Goal: Transaction & Acquisition: Purchase product/service

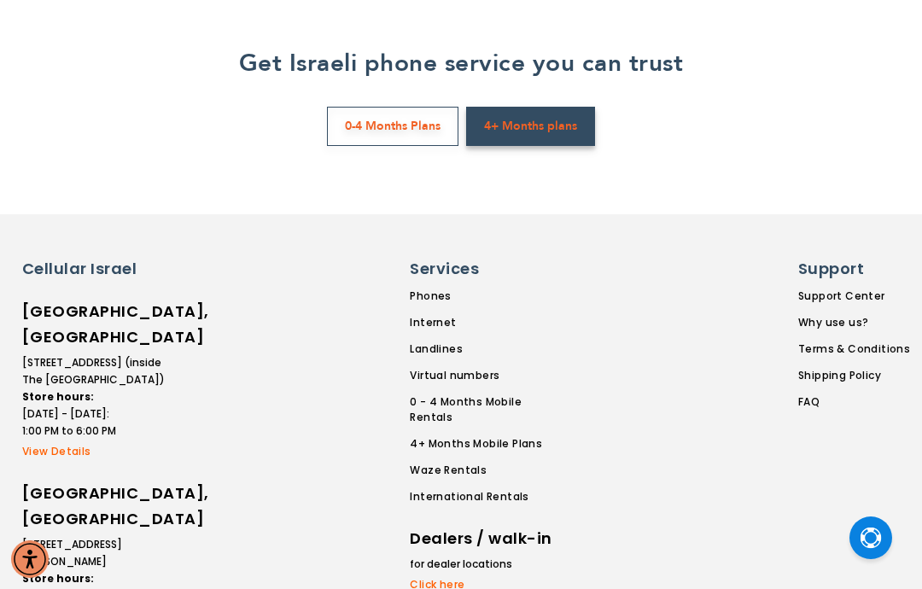
scroll to position [4648, 0]
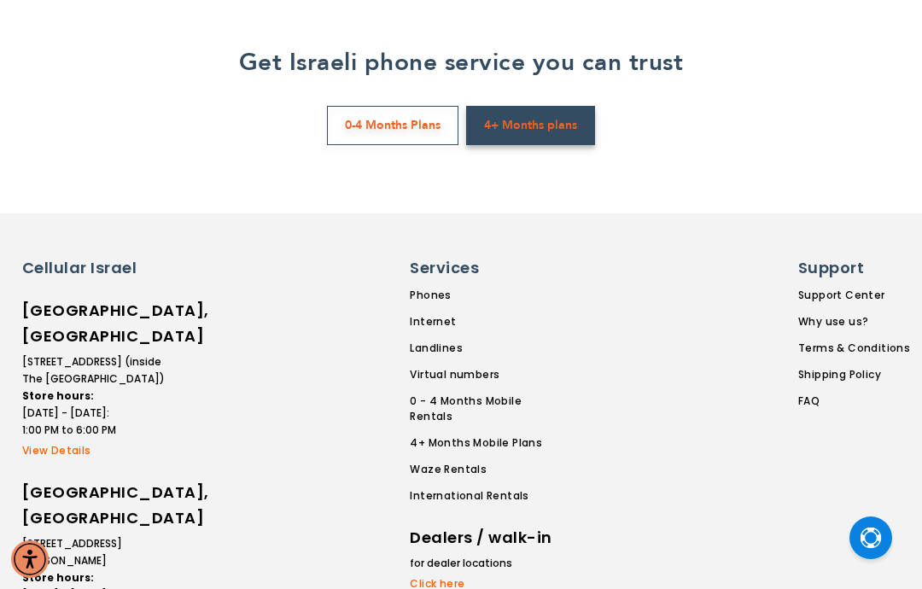
click at [509, 488] on link "International Rentals" at bounding box center [487, 495] width 155 height 15
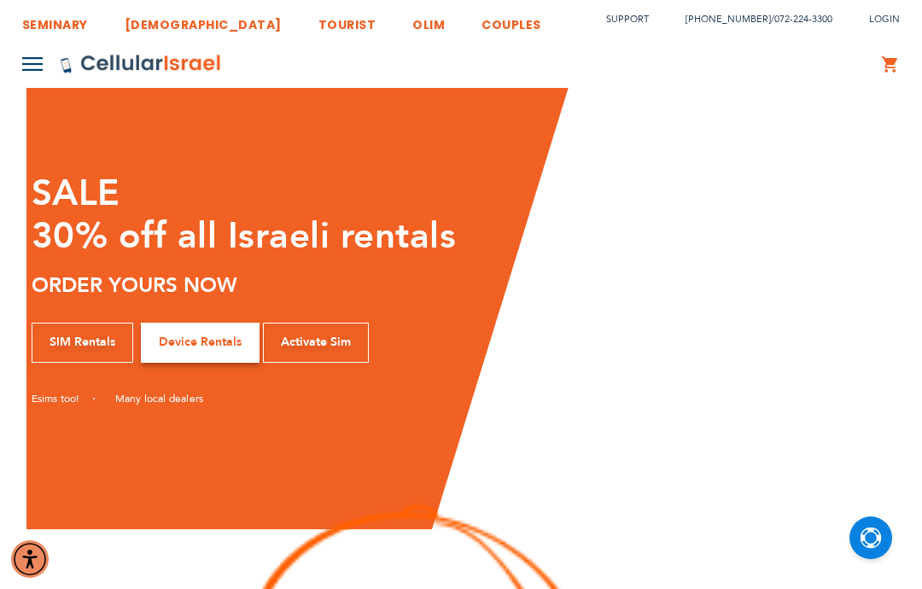
click at [32, 57] on img at bounding box center [32, 64] width 20 height 14
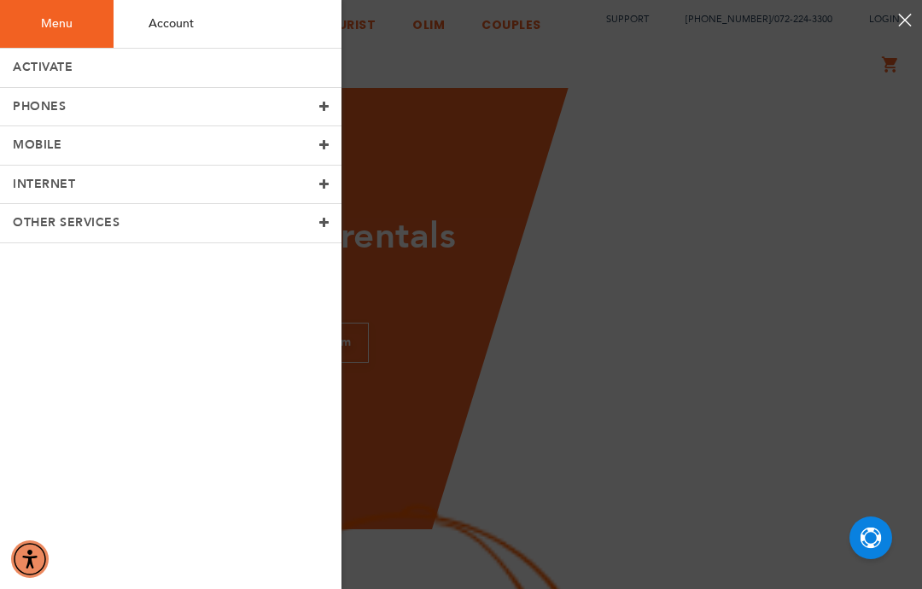
click at [50, 178] on span "INTERNET" at bounding box center [44, 184] width 62 height 16
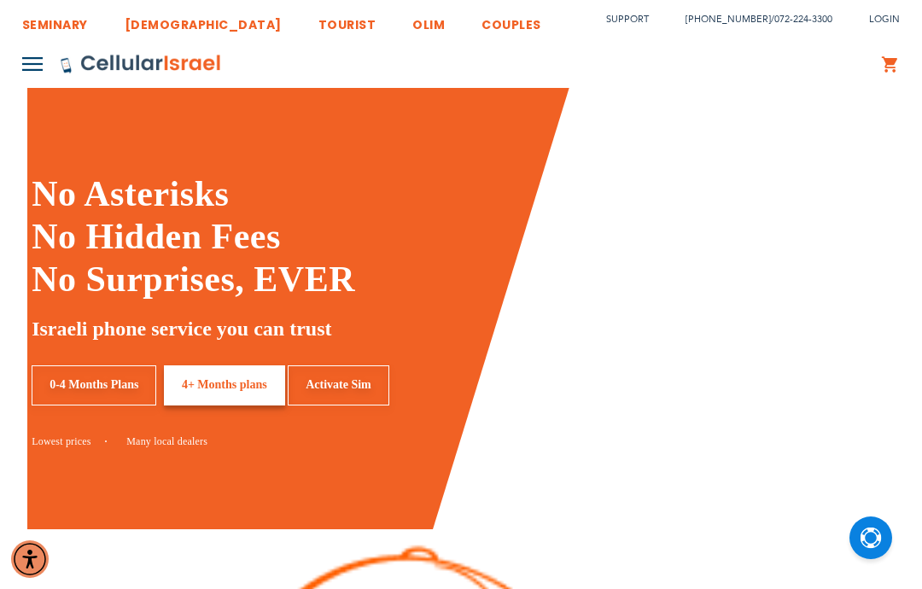
click at [22, 77] on button at bounding box center [32, 64] width 20 height 30
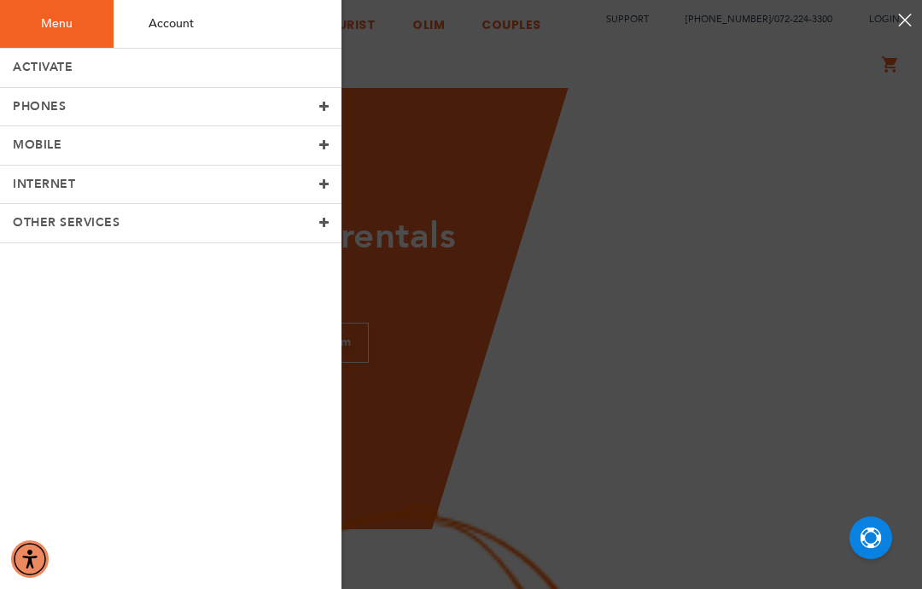
click at [324, 182] on span at bounding box center [324, 184] width 10 height 12
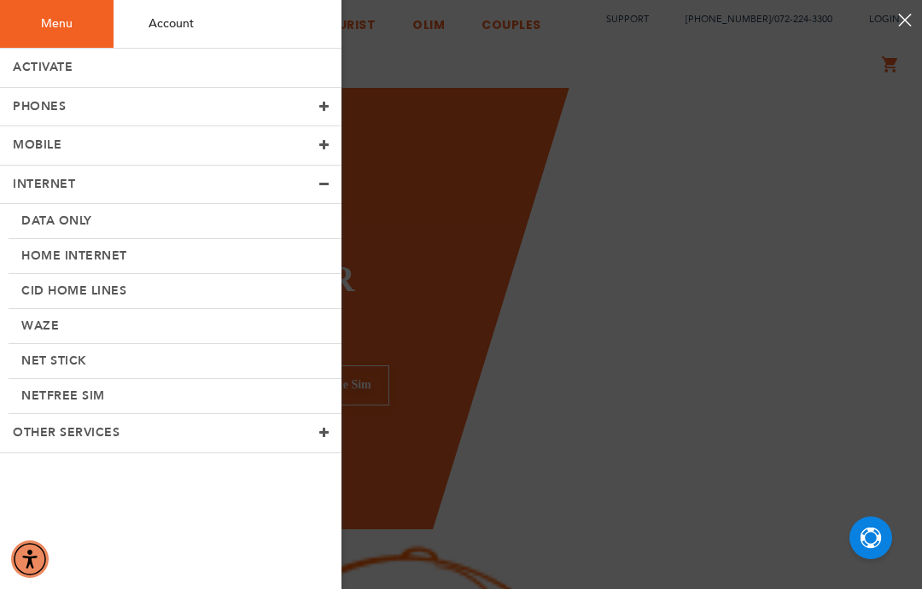
click at [43, 354] on link "Net Stick" at bounding box center [175, 361] width 333 height 35
